Goal: Check status: Check status

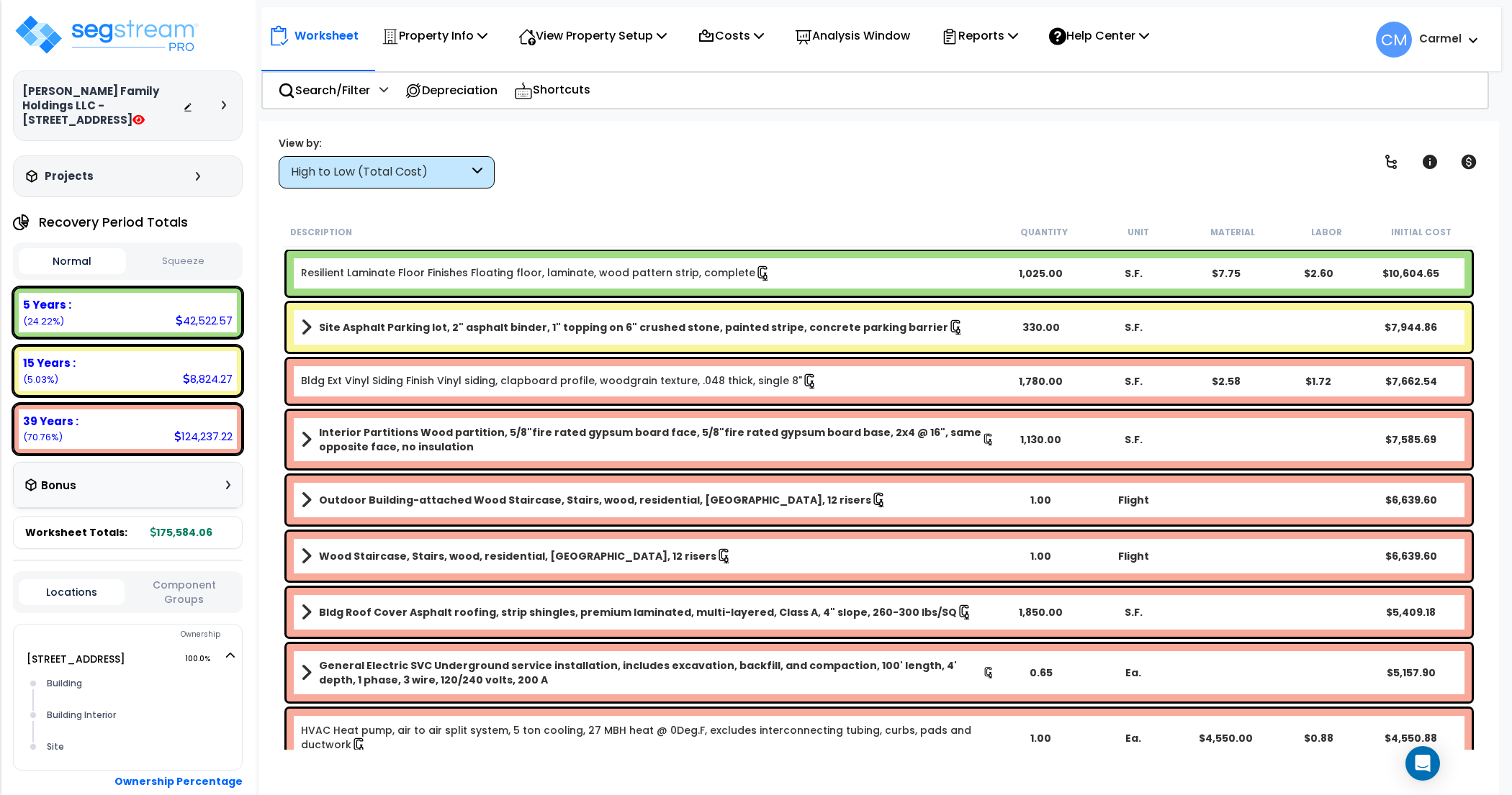
click at [223, 109] on div at bounding box center [208, 106] width 51 height 15
click at [219, 104] on div at bounding box center [208, 106] width 51 height 15
click at [225, 107] on icon at bounding box center [224, 105] width 4 height 9
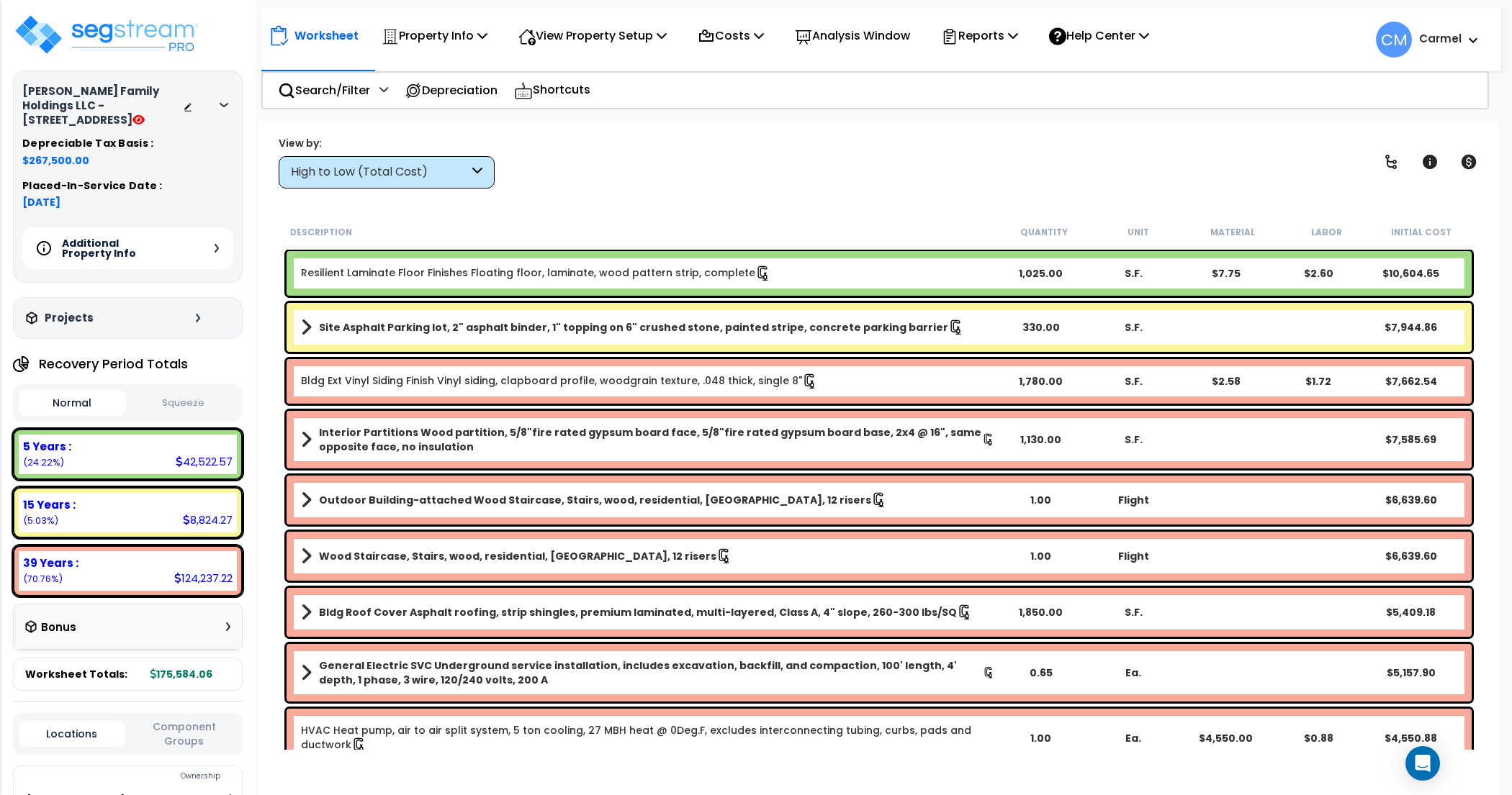
drag, startPoint x: 37, startPoint y: 160, endPoint x: 70, endPoint y: 161, distance: 33.0
click at [70, 161] on span "$267,500.00" at bounding box center [127, 161] width 211 height 15
drag, startPoint x: 33, startPoint y: 203, endPoint x: 95, endPoint y: 203, distance: 62.0
click at [96, 204] on span "05-01-2024" at bounding box center [127, 203] width 211 height 15
click at [809, 197] on div "Worksheet Property Info Property Setup Add Property Unit Template property Clon…" at bounding box center [879, 518] width 1240 height 795
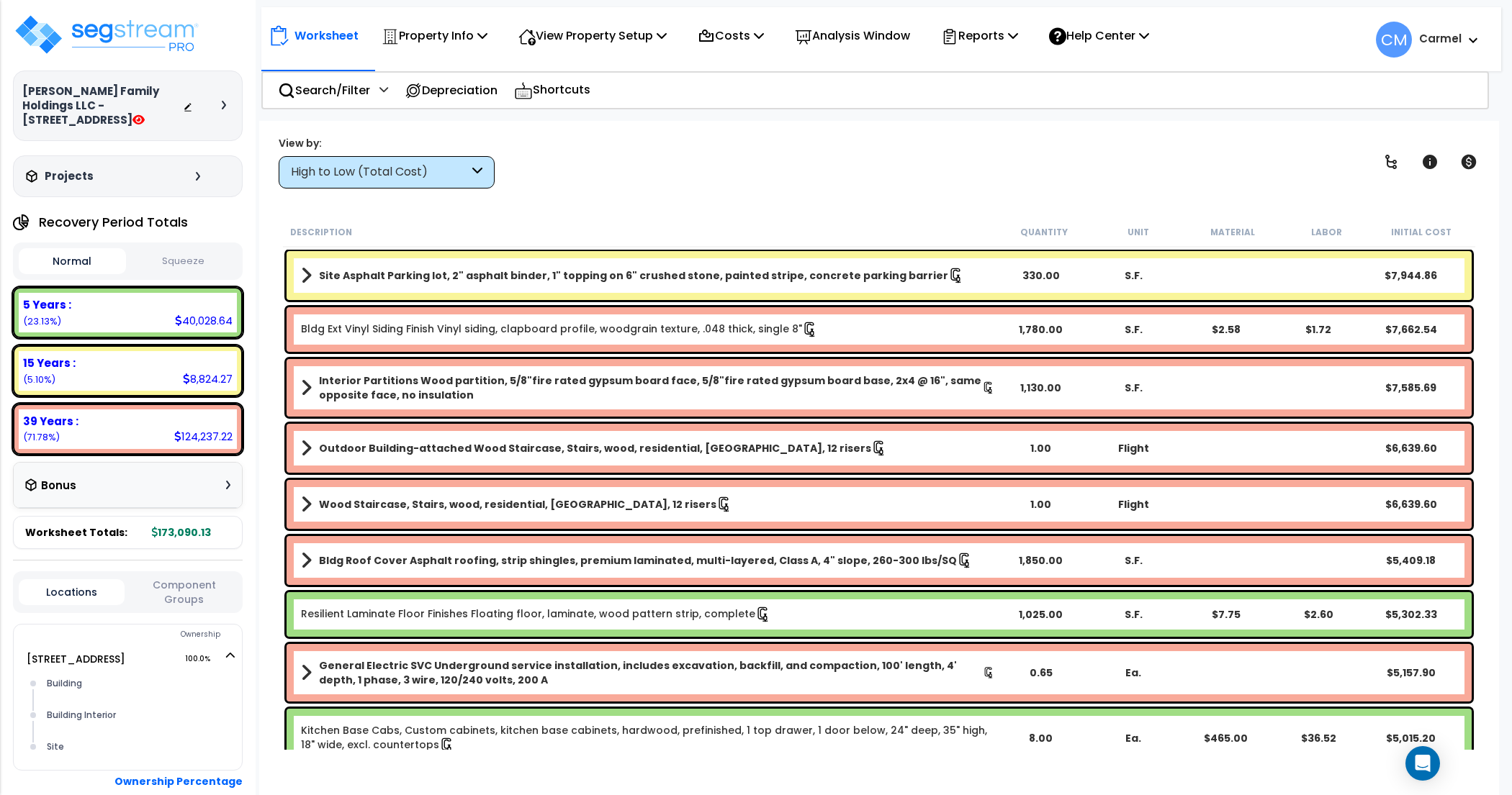
click at [637, 201] on div "Worksheet Property Info Property Setup Add Property Unit Template property Clon…" at bounding box center [879, 518] width 1240 height 795
click at [223, 101] on icon at bounding box center [224, 105] width 4 height 9
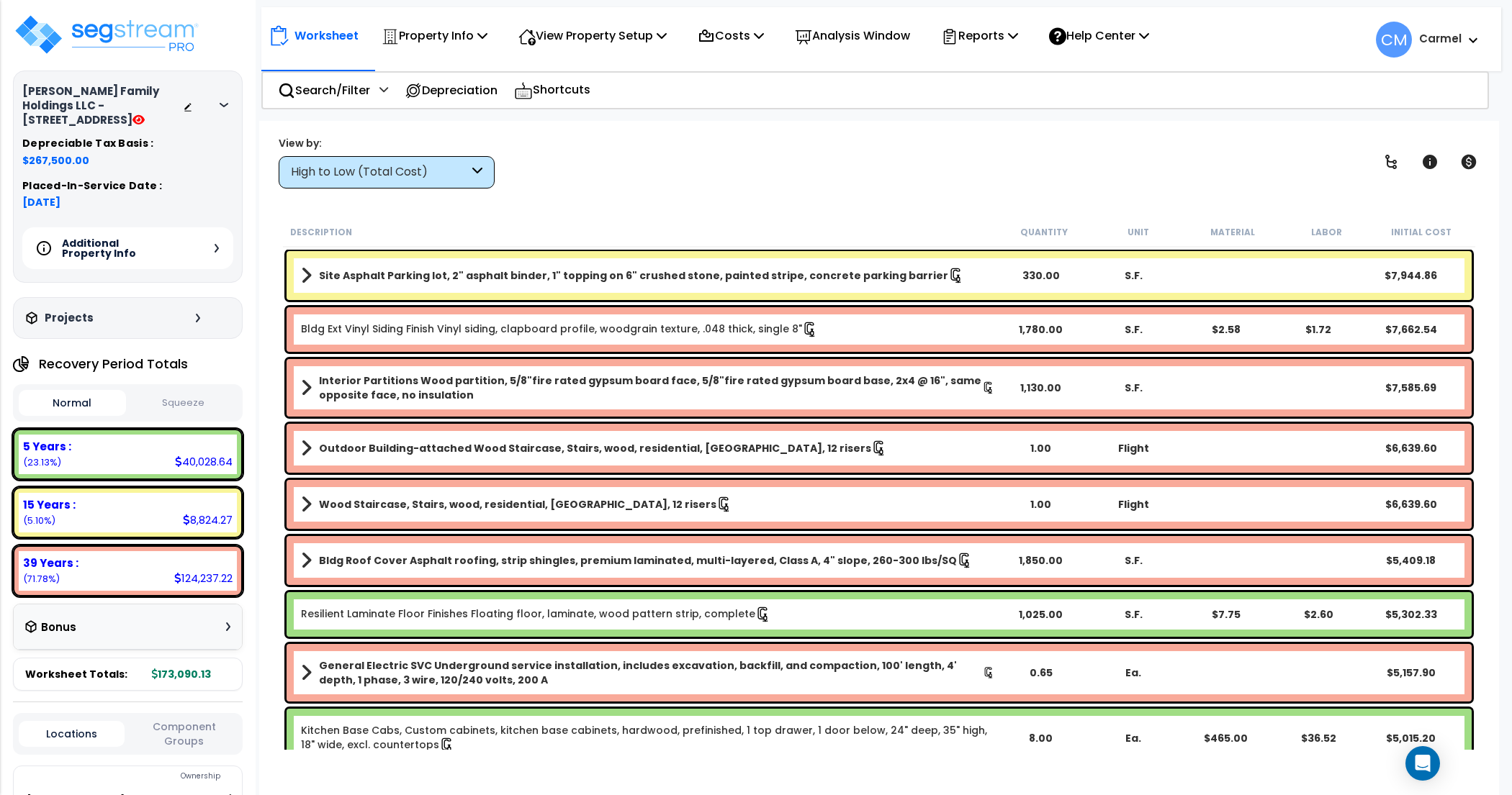
drag, startPoint x: 46, startPoint y: 144, endPoint x: 75, endPoint y: 142, distance: 29.1
click at [75, 142] on div "Newcombe Family Holdings LLC - 9A N Street Depreciable Tax Basis : $267,500.00 …" at bounding box center [128, 176] width 230 height 212
drag, startPoint x: 37, startPoint y: 192, endPoint x: 131, endPoint y: 203, distance: 94.6
click at [131, 203] on div "Depreciable Tax Basis : $267,500.00 Placed-In-Service Date : 05-01-2024 Additio…" at bounding box center [127, 203] width 211 height 131
click at [197, 153] on span "$267,500.00" at bounding box center [127, 161] width 211 height 15
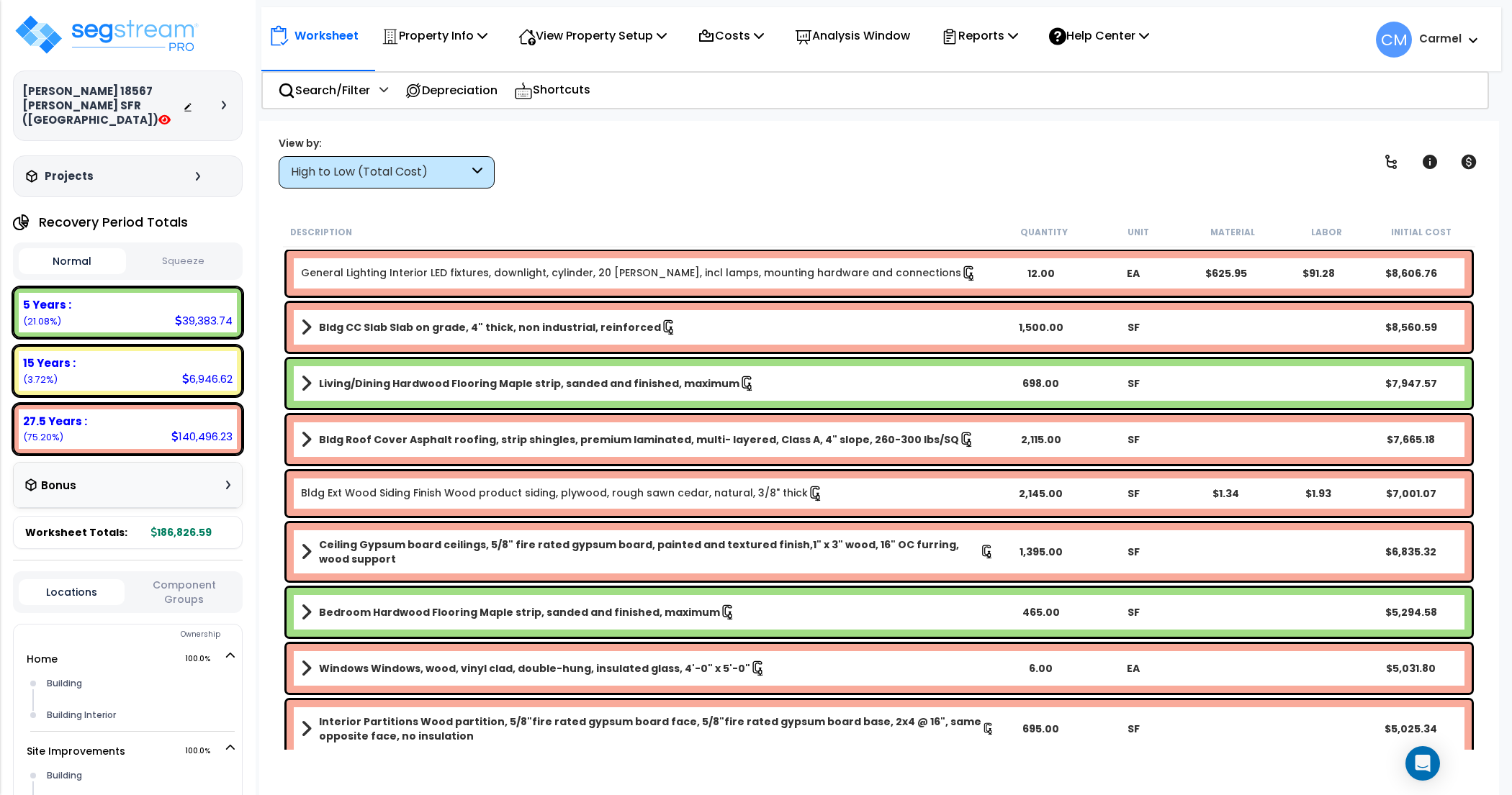
click at [224, 101] on icon at bounding box center [224, 105] width 4 height 9
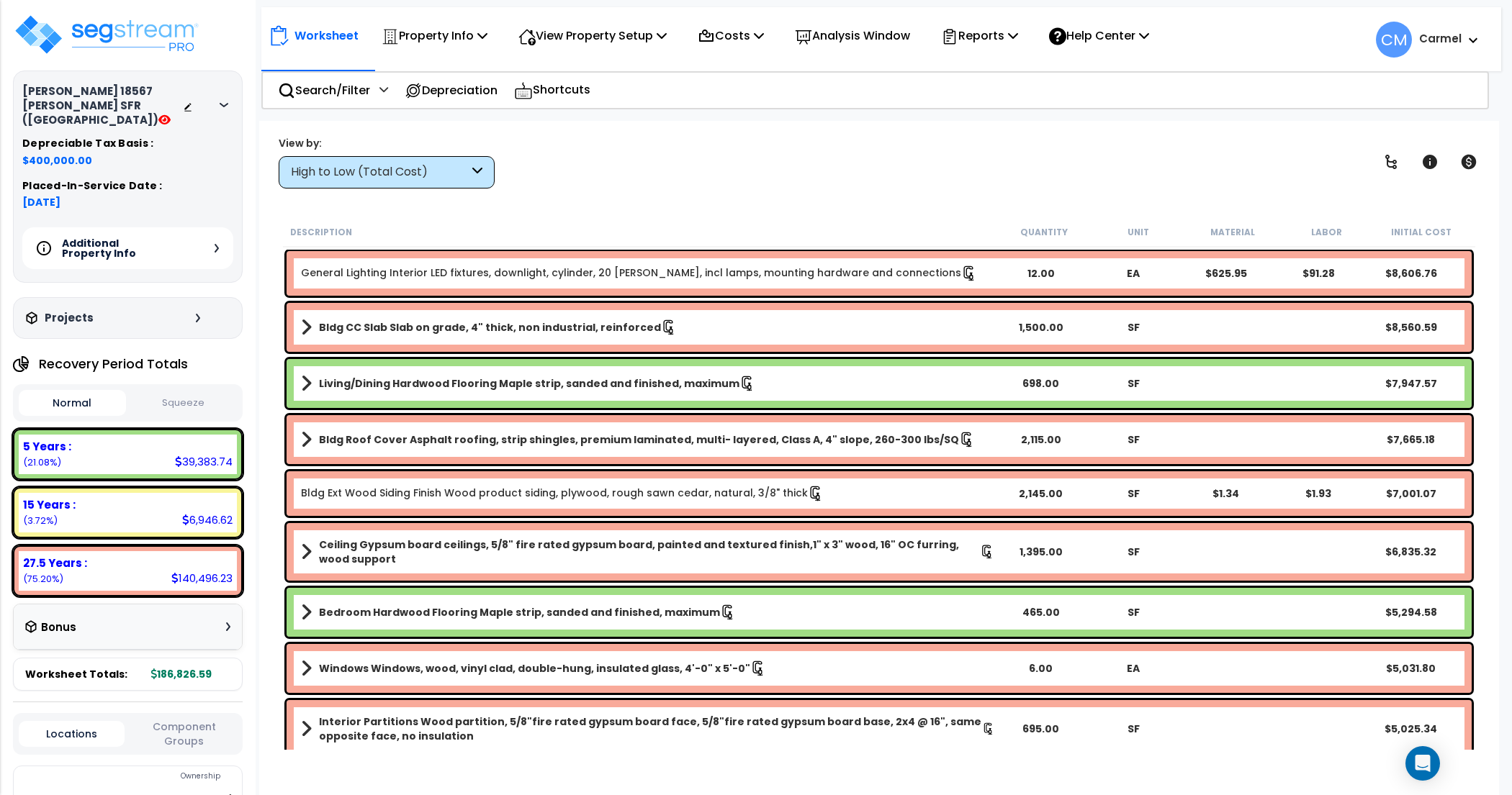
drag, startPoint x: 147, startPoint y: 92, endPoint x: 167, endPoint y: 92, distance: 20.0
click at [167, 92] on h3 "Hopper 18567 Fredson SFR (CA)" at bounding box center [102, 106] width 161 height 43
drag, startPoint x: 78, startPoint y: 95, endPoint x: 102, endPoint y: 95, distance: 24.0
click at [102, 95] on h3 "Hopper 18567 Fredson SFR (CA)" at bounding box center [102, 106] width 161 height 43
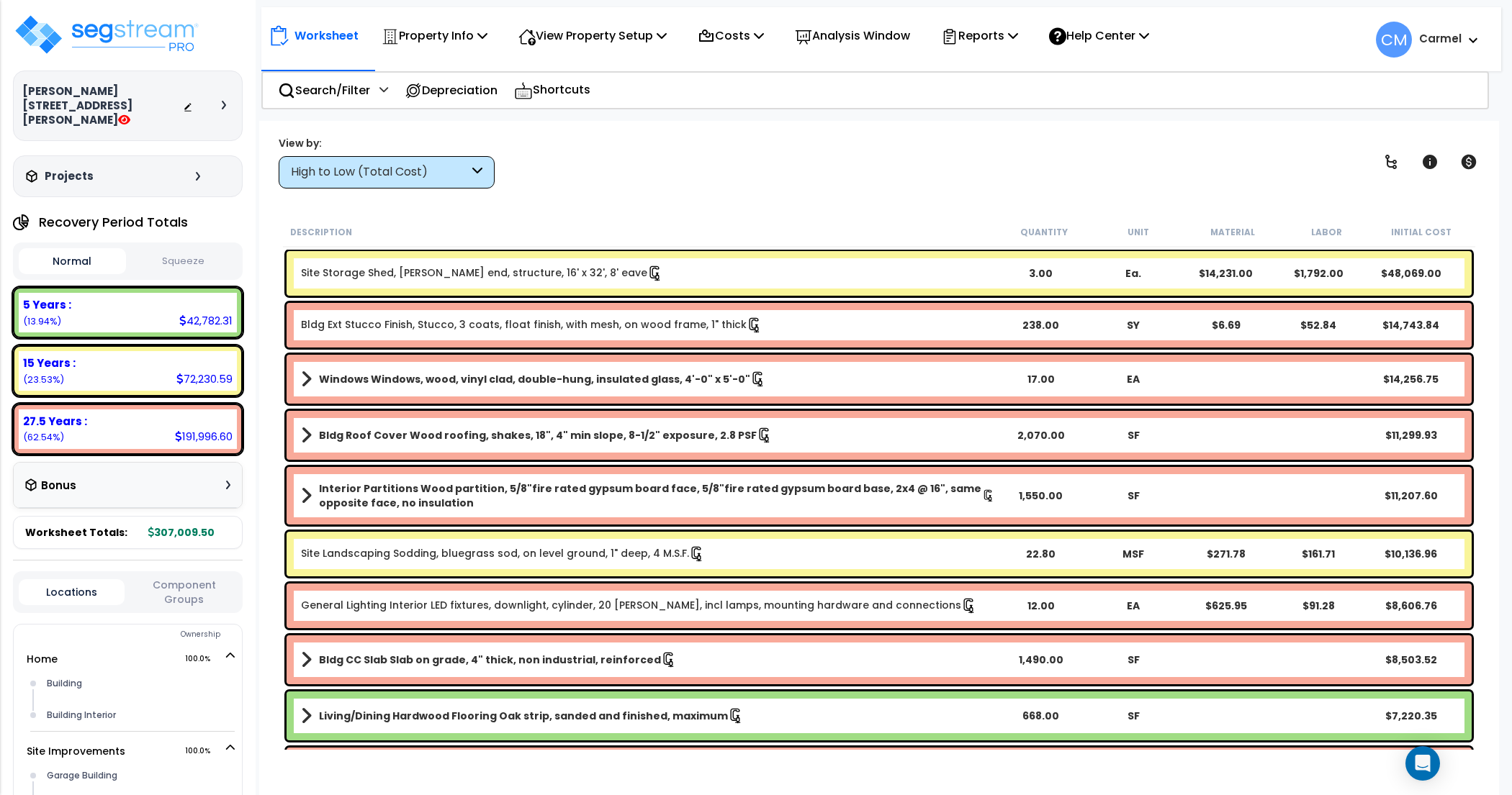
click at [225, 101] on icon at bounding box center [224, 105] width 4 height 9
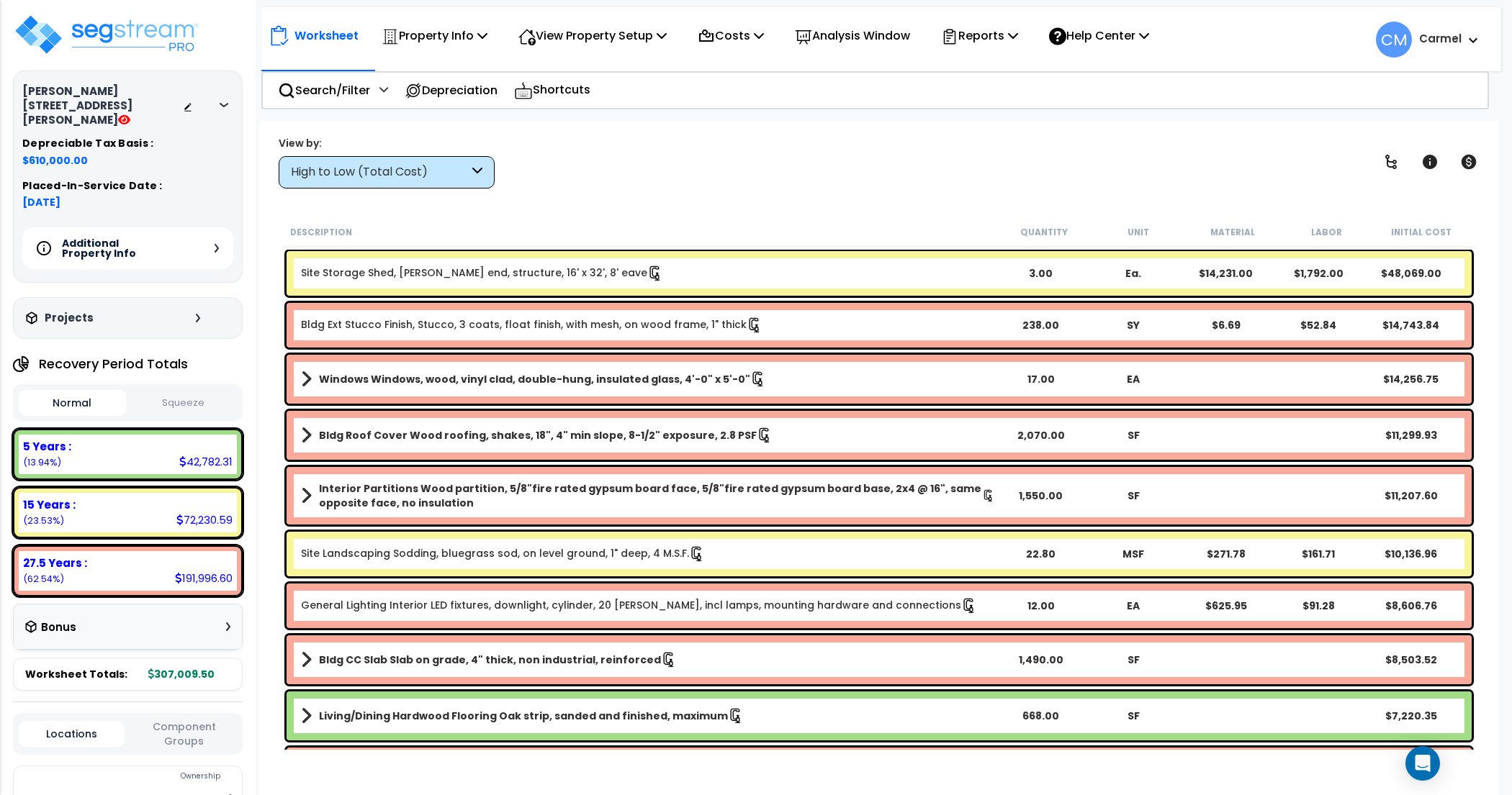
drag, startPoint x: 63, startPoint y: 92, endPoint x: 106, endPoint y: 93, distance: 43.0
click at [106, 93] on h3 "Hopper 18605 Fredson SFR (CA)" at bounding box center [102, 106] width 161 height 43
drag, startPoint x: 34, startPoint y: 88, endPoint x: 50, endPoint y: 88, distance: 16.0
click at [50, 88] on h3 "Hopper 18605 Fredson SFR (CA)" at bounding box center [102, 106] width 161 height 43
drag, startPoint x: 21, startPoint y: 159, endPoint x: 89, endPoint y: 159, distance: 68.0
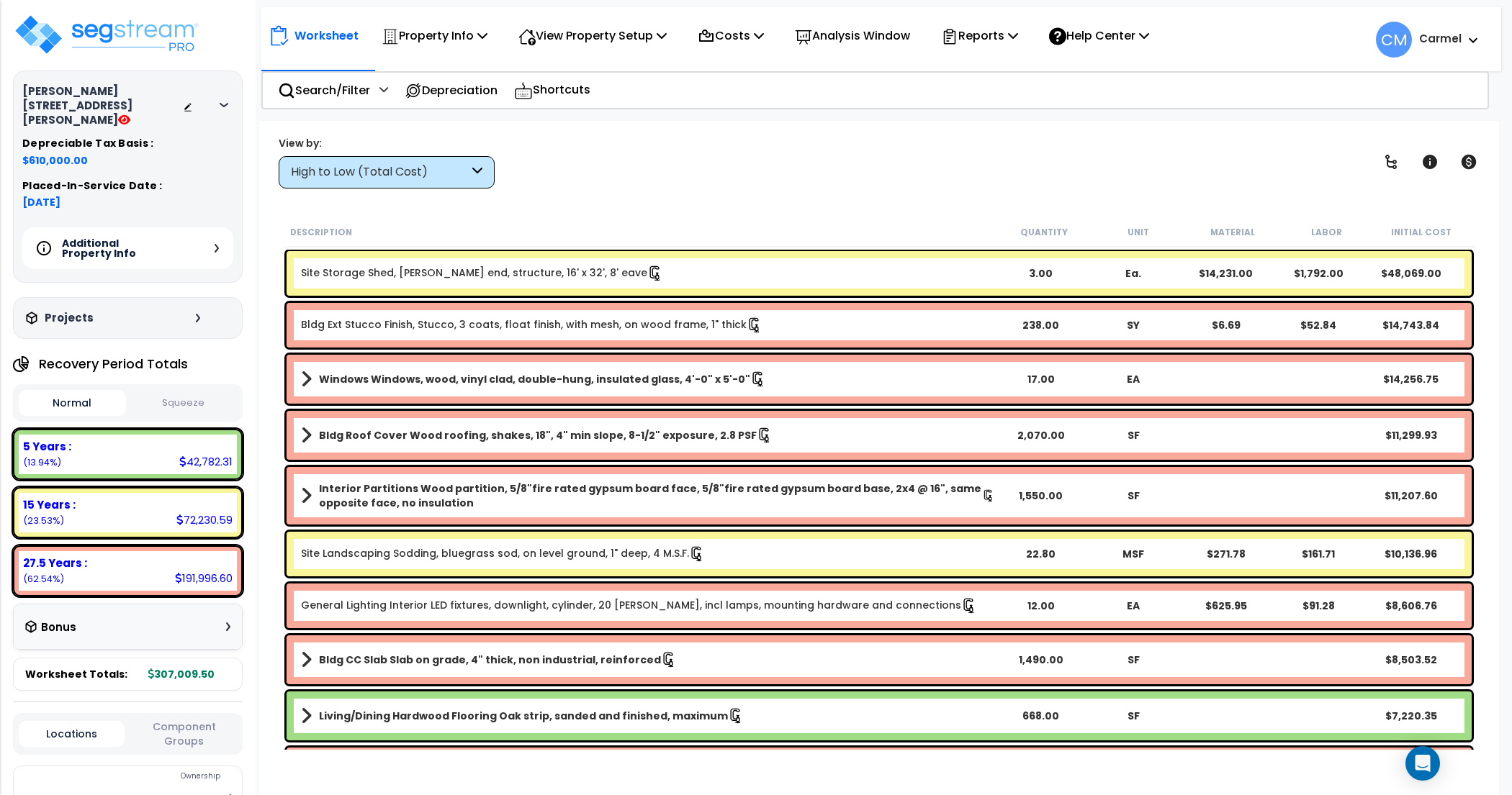
click at [89, 159] on div "Hopper 18605 Fredson SFR (CA) Depreciable Tax Basis : $610,000.00 Placed-In-Ser…" at bounding box center [128, 176] width 230 height 212
drag, startPoint x: 28, startPoint y: 185, endPoint x: 77, endPoint y: 186, distance: 49.0
click at [82, 195] on span "01-01-2024" at bounding box center [127, 203] width 211 height 15
